Goal: Task Accomplishment & Management: Use online tool/utility

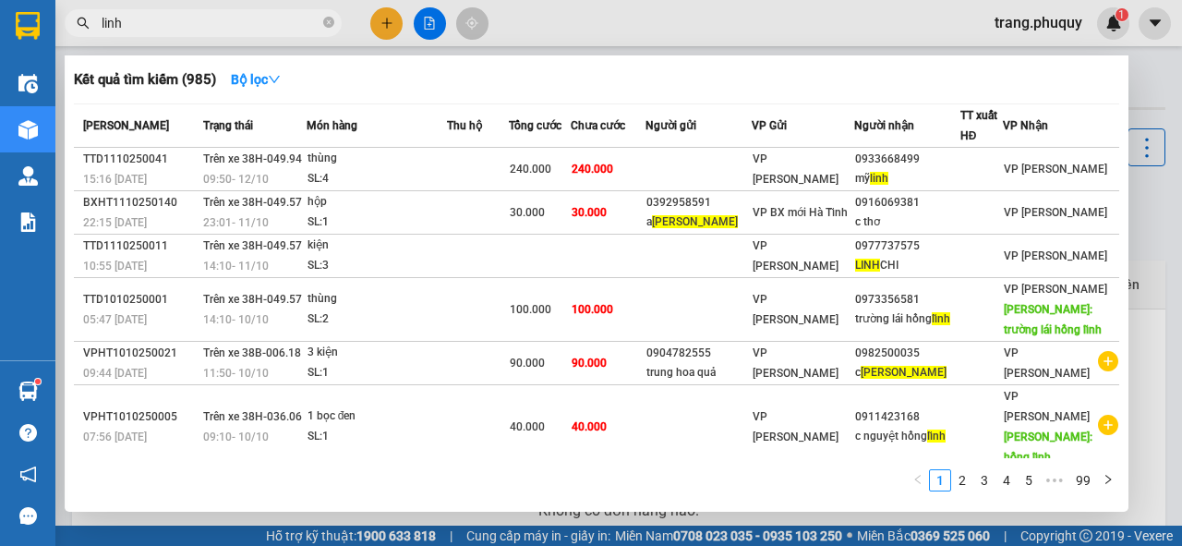
click at [329, 18] on icon "close-circle" at bounding box center [328, 22] width 11 height 11
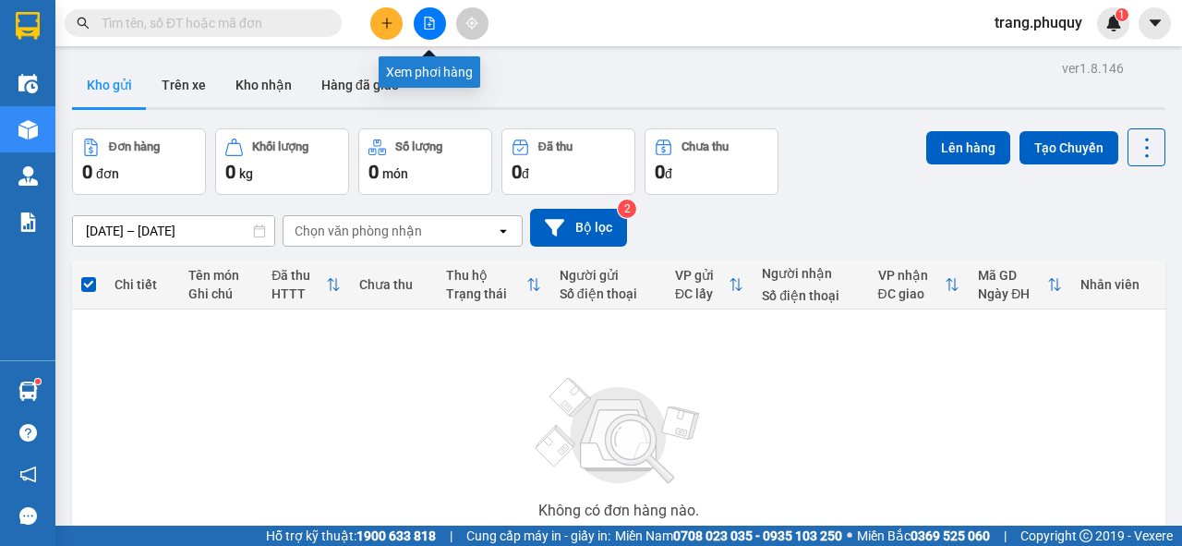
click at [425, 18] on icon "file-add" at bounding box center [430, 23] width 10 height 13
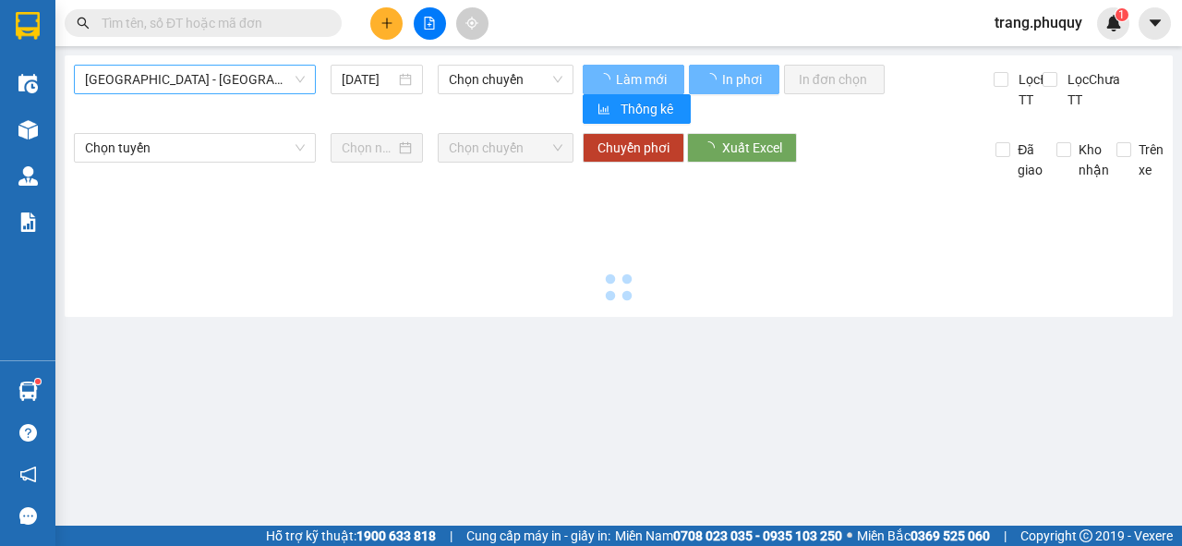
click at [247, 78] on span "[GEOGRAPHIC_DATA] - [GEOGRAPHIC_DATA]" at bounding box center [195, 80] width 220 height 28
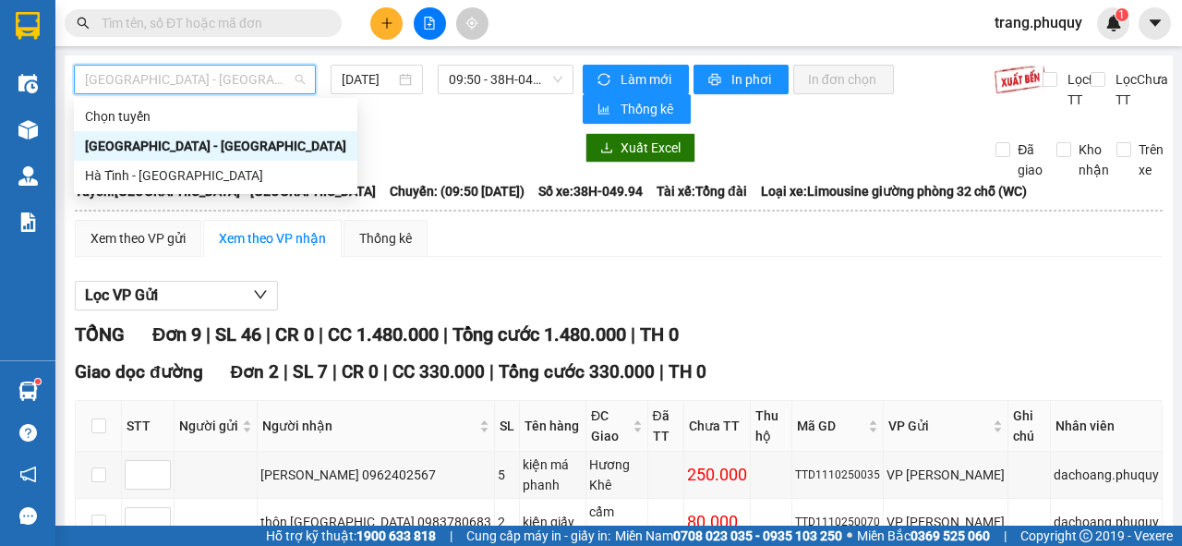
click at [174, 147] on div "[GEOGRAPHIC_DATA] - [GEOGRAPHIC_DATA]" at bounding box center [215, 146] width 261 height 20
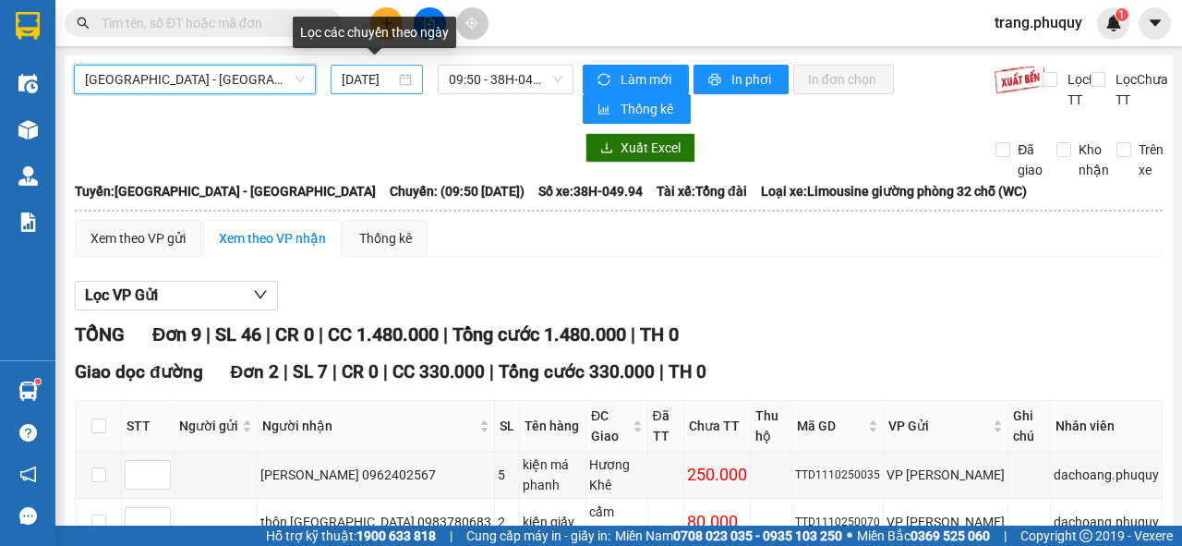
click at [373, 85] on input "[DATE]" at bounding box center [369, 79] width 54 height 20
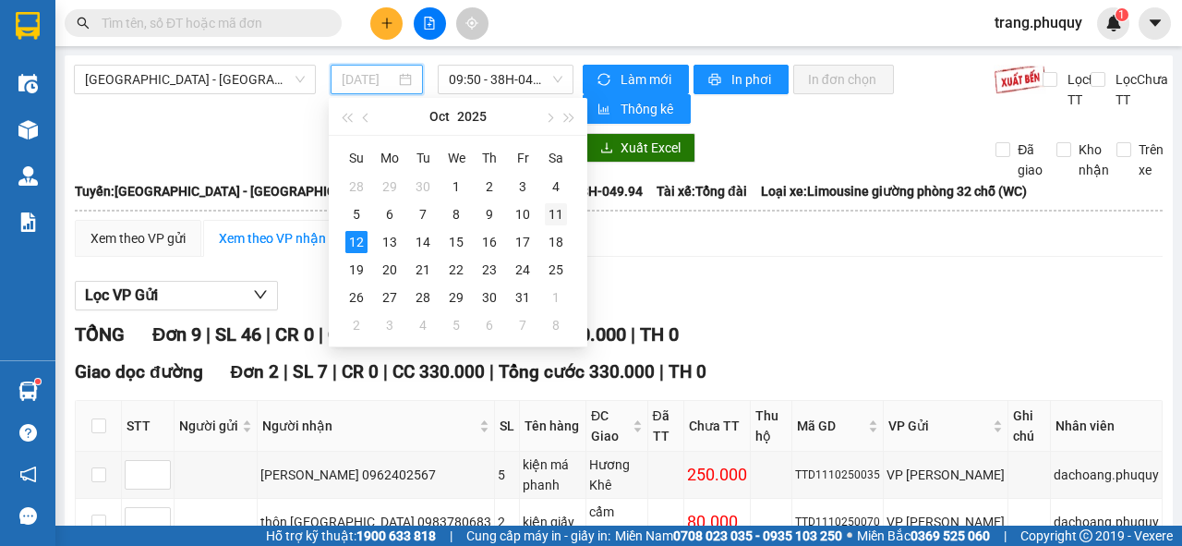
click at [552, 217] on div "11" at bounding box center [556, 214] width 22 height 22
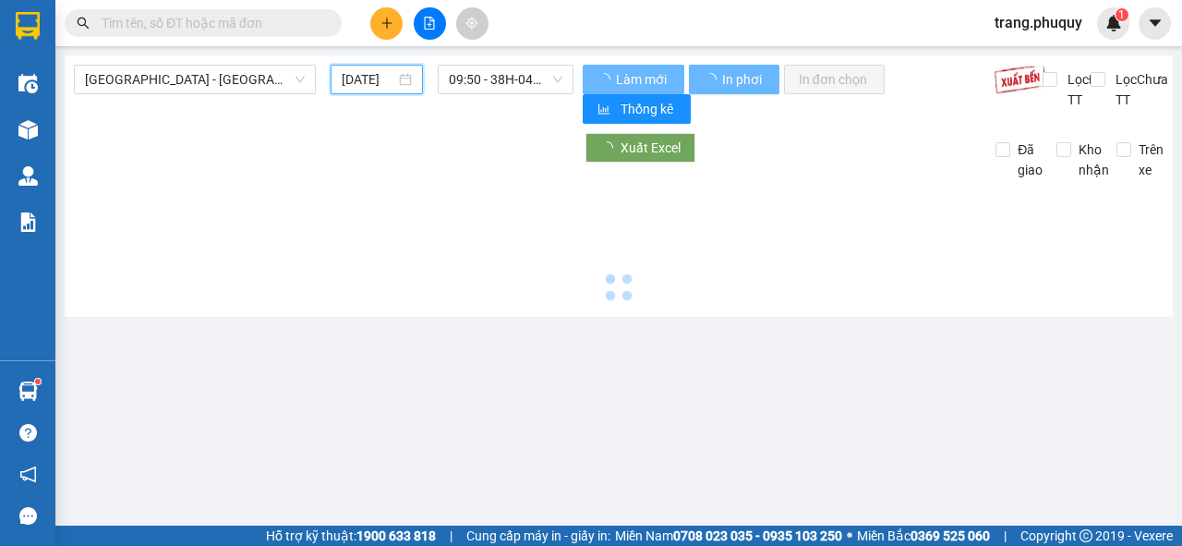
type input "[DATE]"
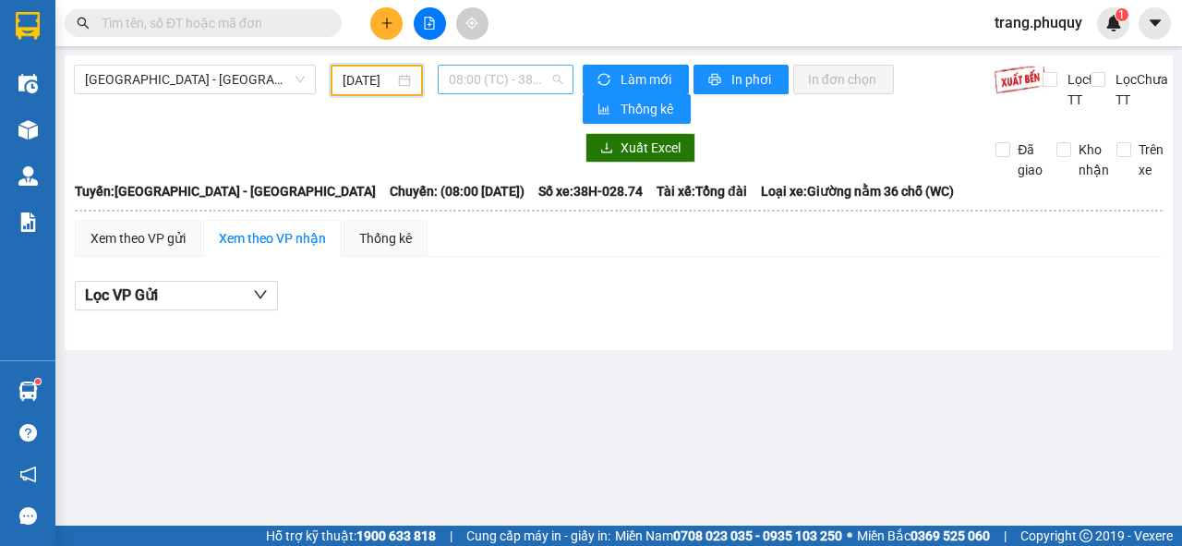
click at [486, 80] on span "08:00 (TC) - 38H-028.74" at bounding box center [505, 80] width 113 height 28
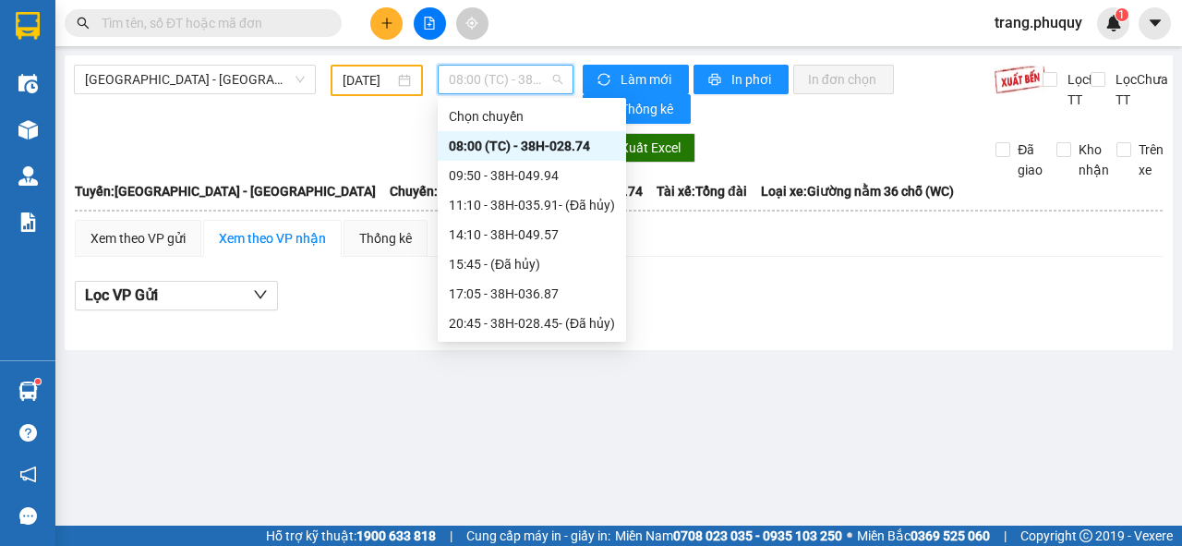
click at [514, 148] on div "08:00 (TC) - 38H-028.74" at bounding box center [532, 146] width 166 height 20
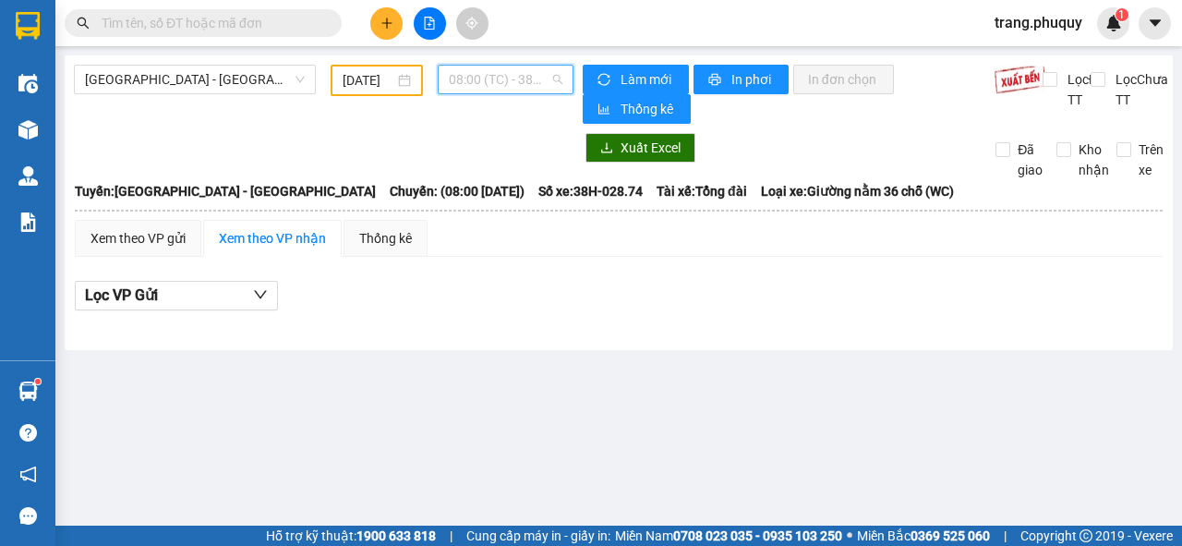
click at [501, 78] on span "08:00 (TC) - 38H-028.74" at bounding box center [505, 80] width 113 height 28
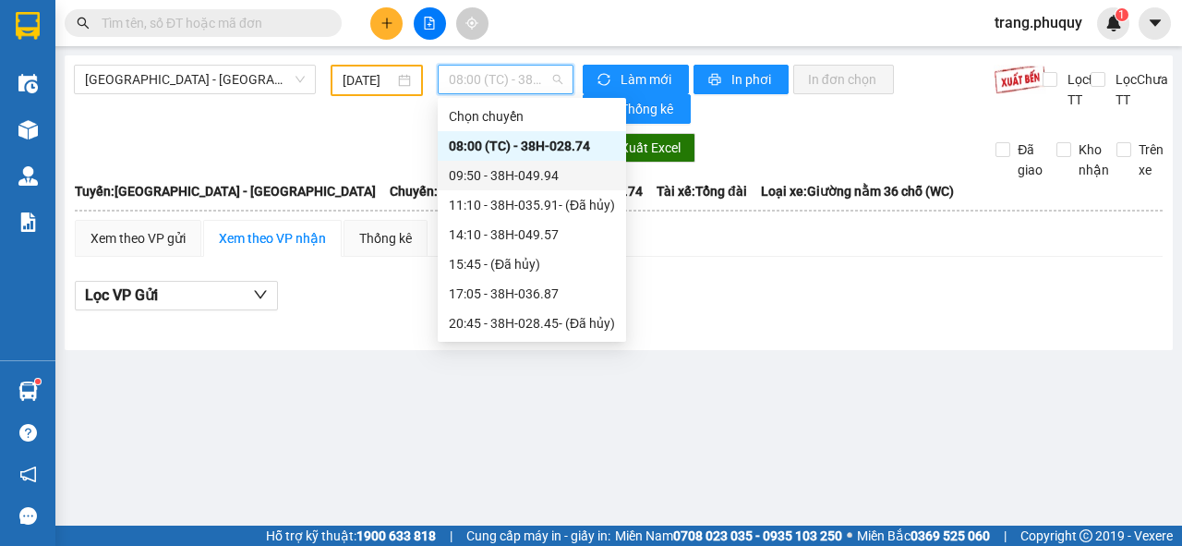
click at [498, 181] on div "09:50 - 38H-049.94" at bounding box center [532, 175] width 166 height 20
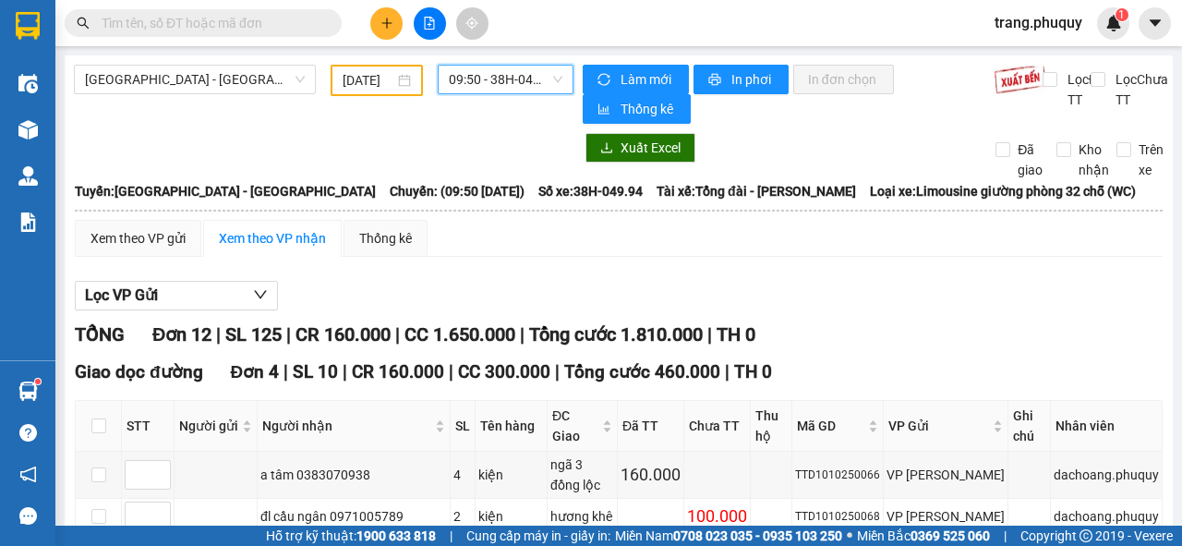
click at [522, 86] on span "09:50 - 38H-049.94" at bounding box center [505, 80] width 113 height 28
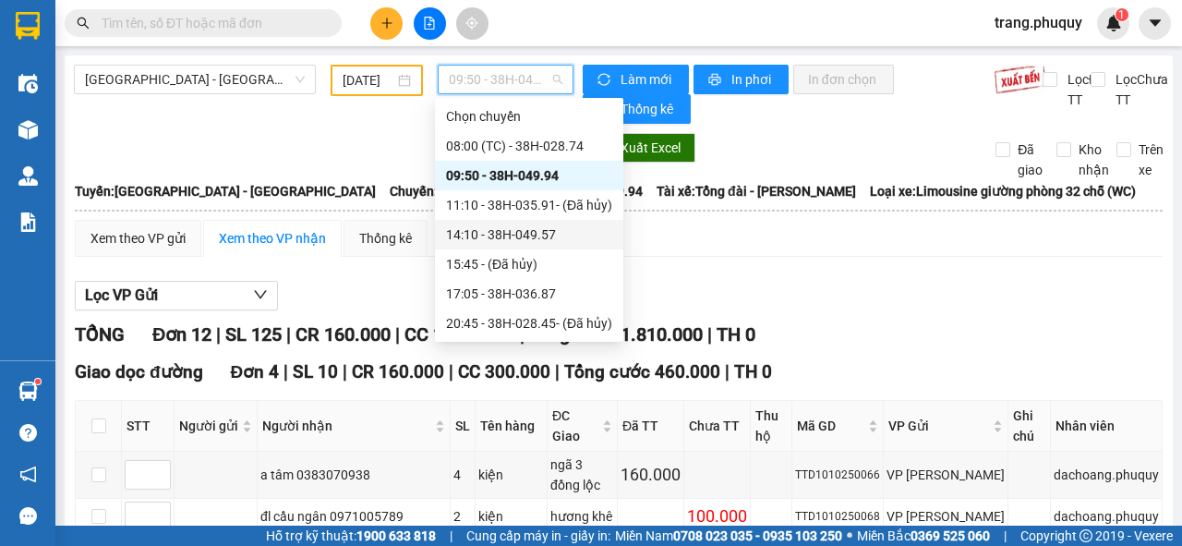
click at [532, 232] on div "14:10 - 38H-049.57" at bounding box center [529, 234] width 166 height 20
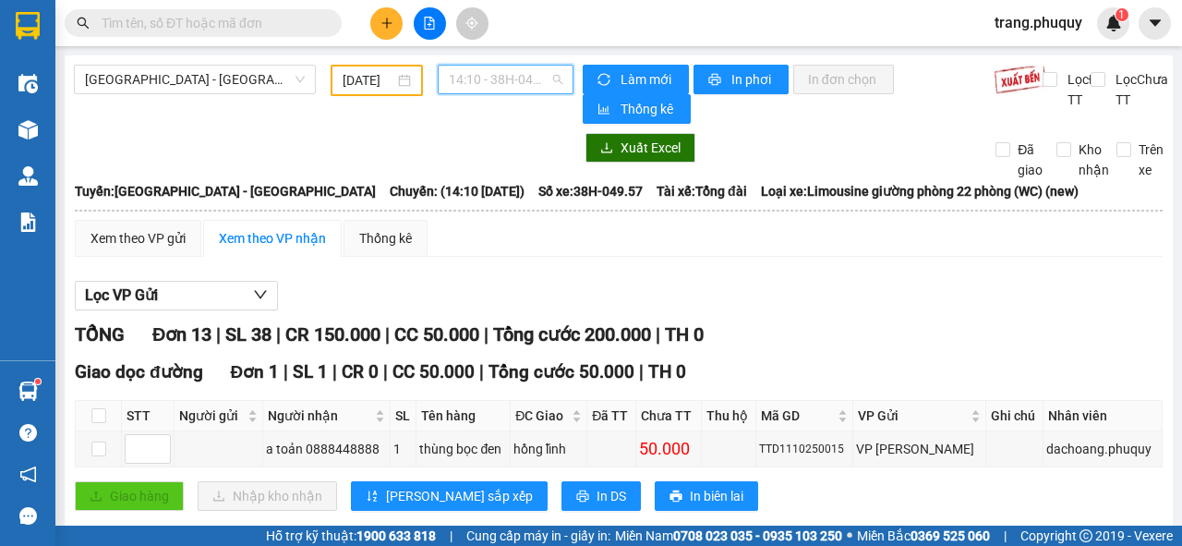
click at [500, 67] on span "14:10 - 38H-049.57" at bounding box center [505, 80] width 113 height 28
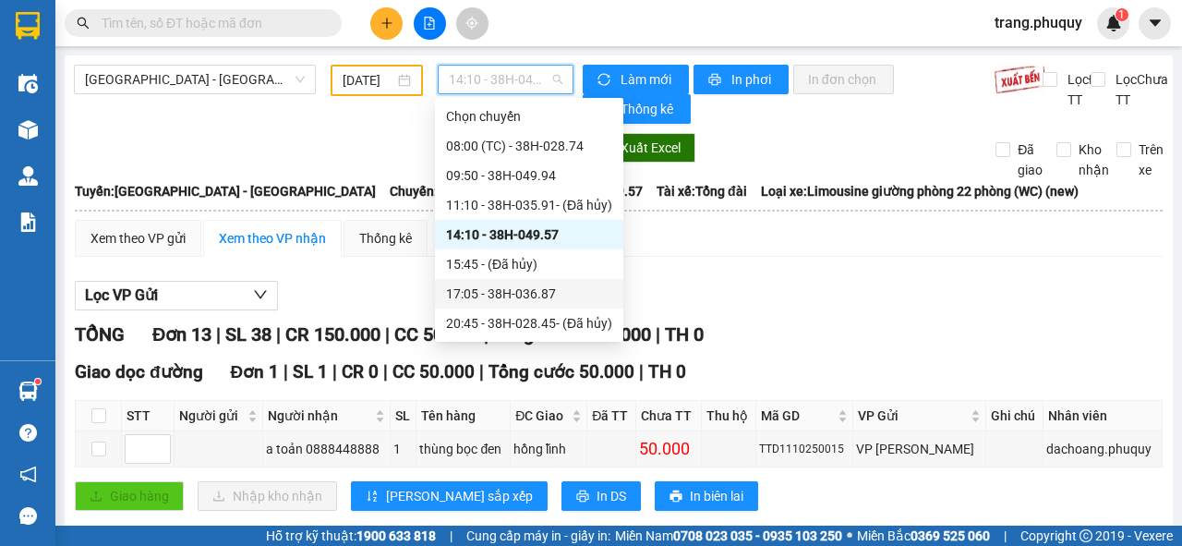
click at [536, 296] on div "17:05 - 38H-036.87" at bounding box center [529, 294] width 166 height 20
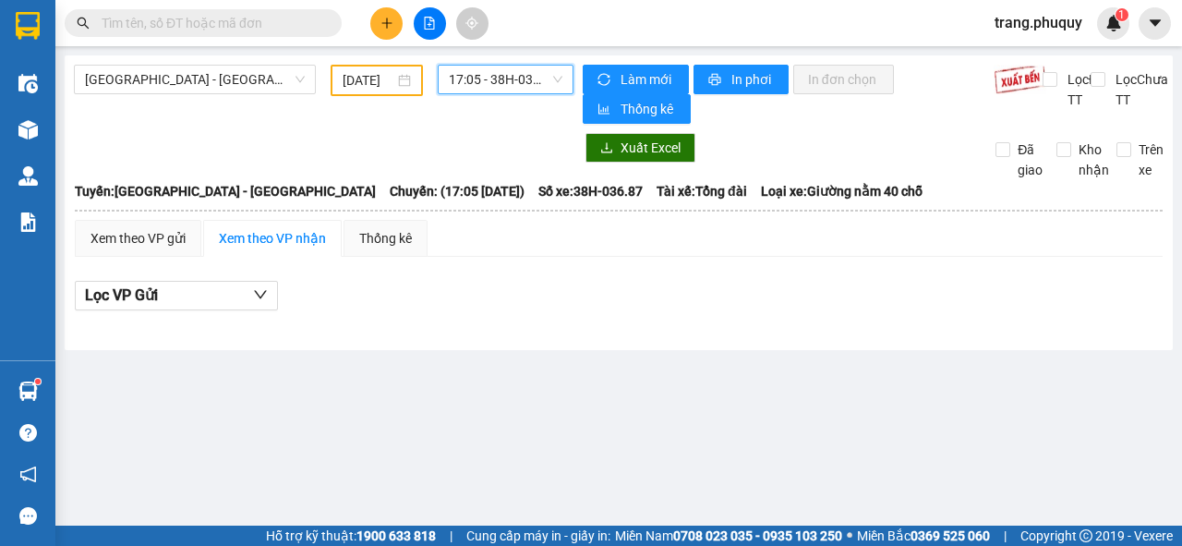
click at [547, 66] on span "17:05 - 38H-036.87" at bounding box center [505, 80] width 113 height 28
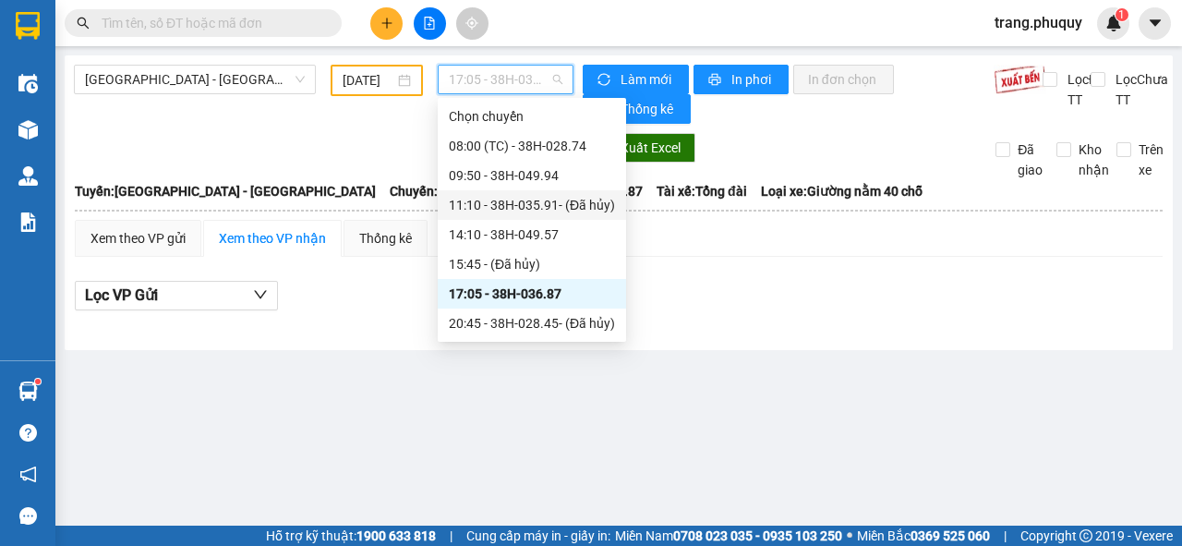
scroll to position [59, 0]
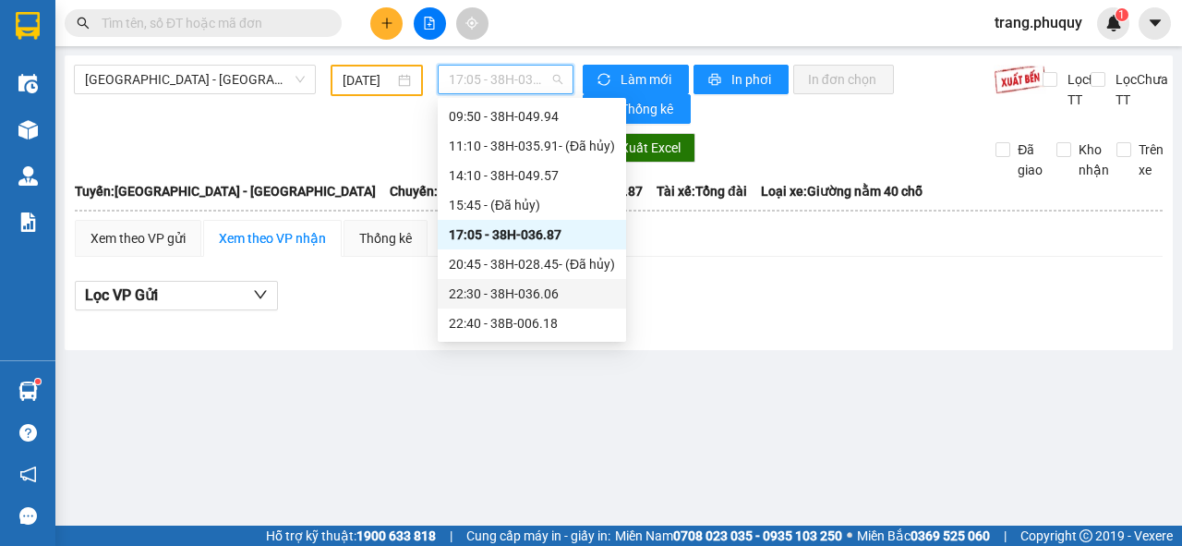
click at [526, 296] on div "22:30 - 38H-036.06" at bounding box center [532, 294] width 166 height 20
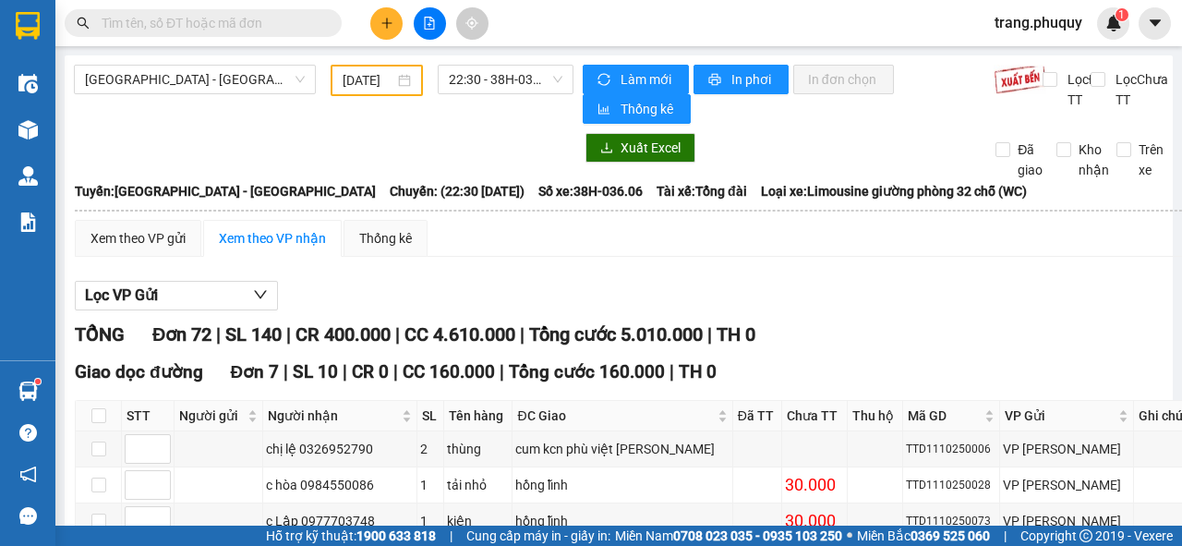
click at [212, 18] on input "text" at bounding box center [211, 23] width 218 height 20
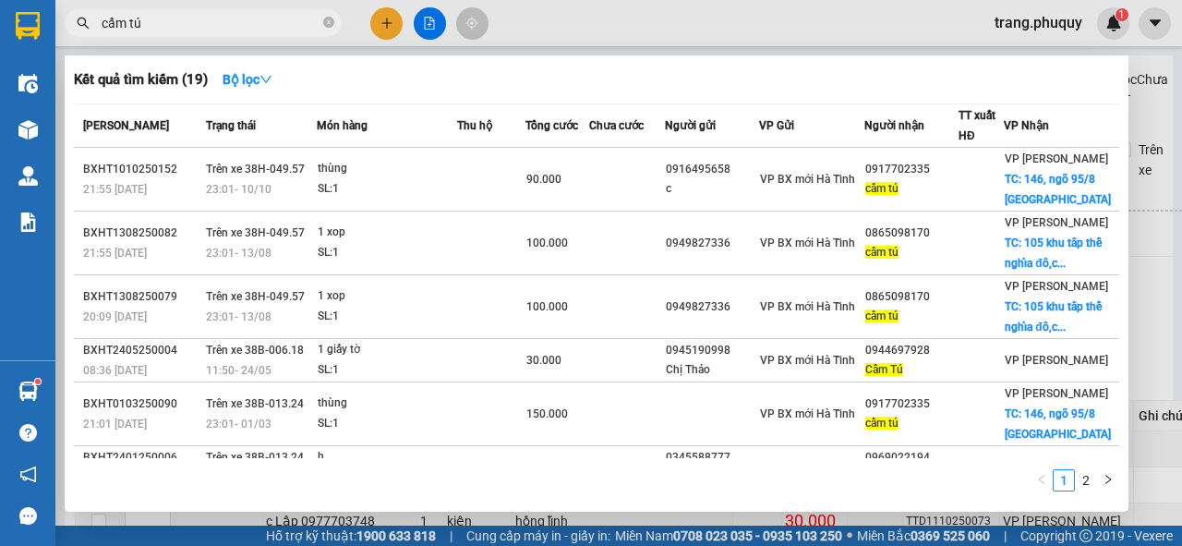
type input "cẩm tú"
